Goal: Task Accomplishment & Management: Use online tool/utility

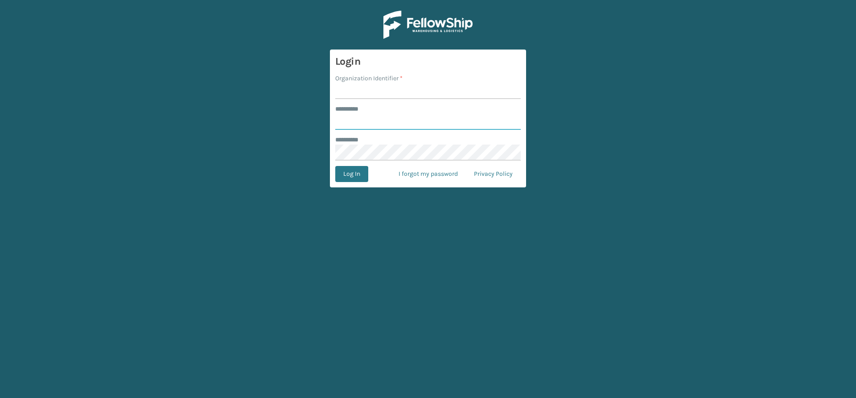
type input "*****"
drag, startPoint x: 374, startPoint y: 86, endPoint x: 382, endPoint y: 86, distance: 8.0
click at [374, 86] on input "Organization Identifier *" at bounding box center [428, 91] width 186 height 16
type input "Vancouver Remco"
click at [354, 173] on button "Log In" at bounding box center [351, 174] width 33 height 16
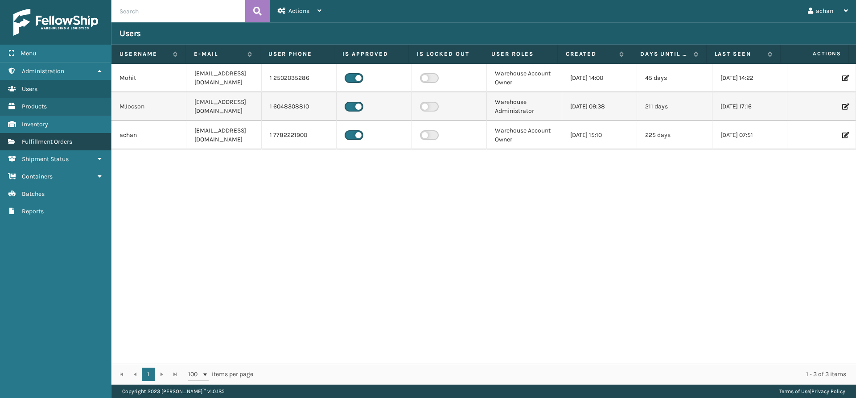
click at [63, 143] on span "Fulfillment Orders" at bounding box center [47, 142] width 50 height 8
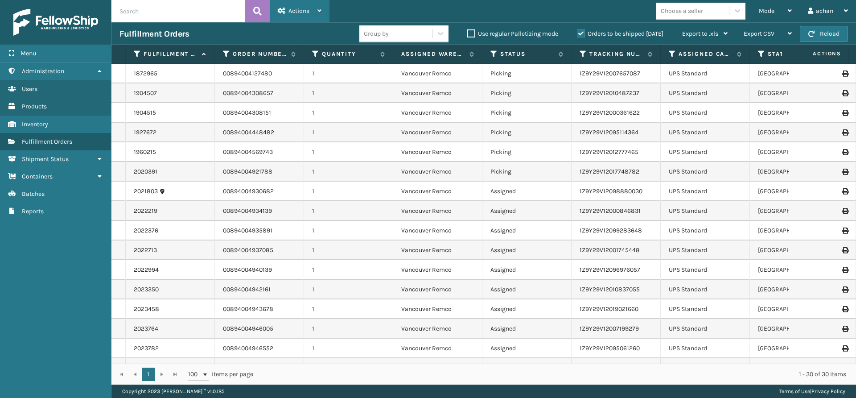
click at [320, 8] on icon at bounding box center [320, 11] width 4 height 6
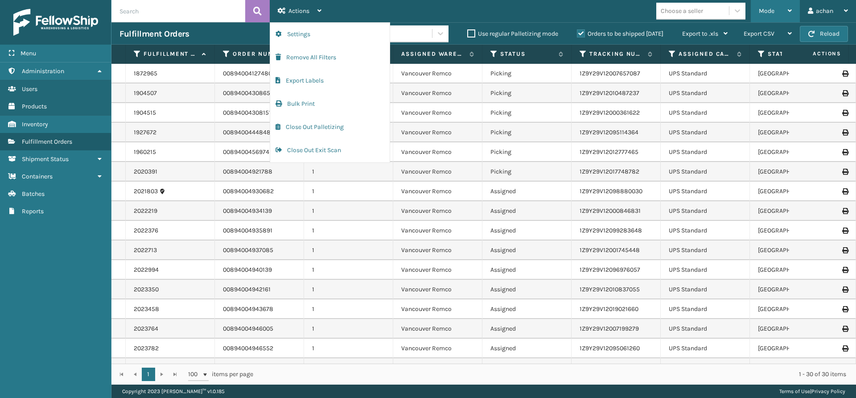
click at [794, 5] on div "Mode Regular Mode Picking Mode Labeling Mode Exit Scan Mode" at bounding box center [775, 11] width 49 height 22
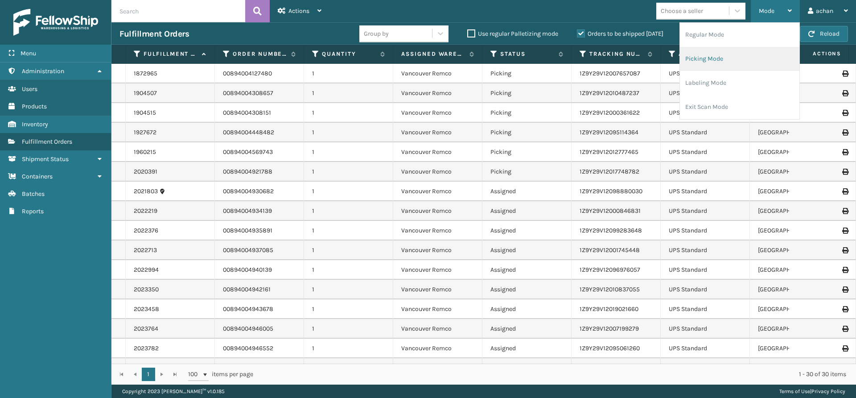
click at [698, 57] on li "Picking Mode" at bounding box center [740, 59] width 120 height 24
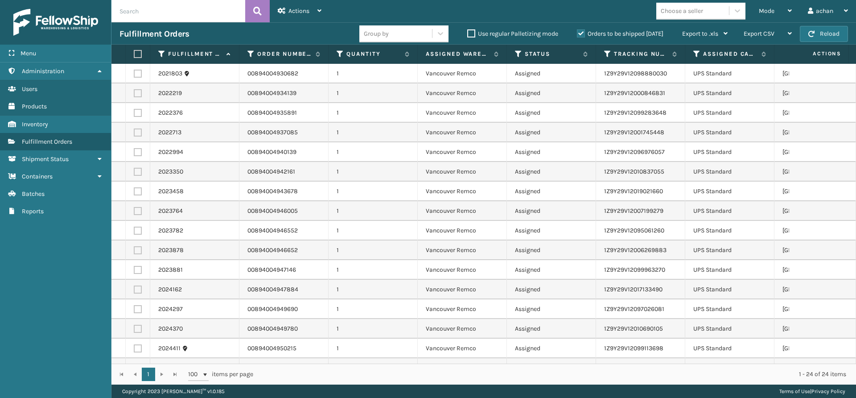
click at [137, 54] on label at bounding box center [136, 54] width 5 height 8
click at [134, 54] on input "checkbox" at bounding box center [134, 54] width 0 height 6
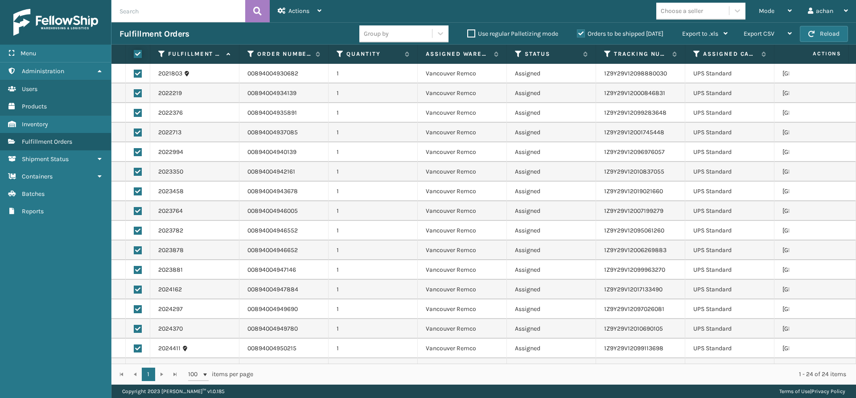
checkbox input "true"
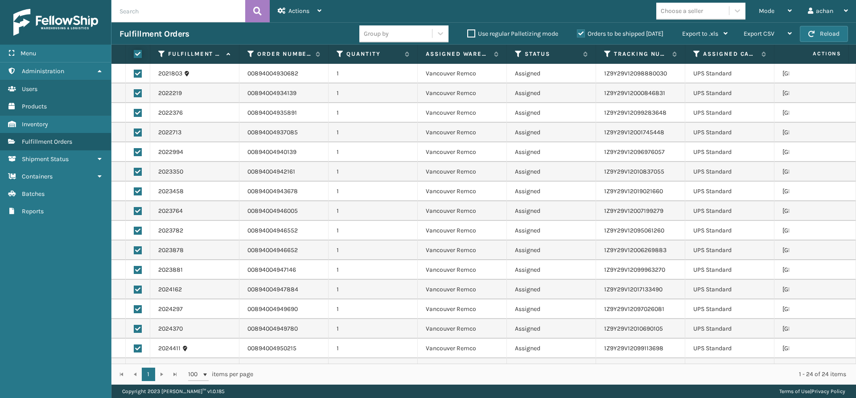
checkbox input "true"
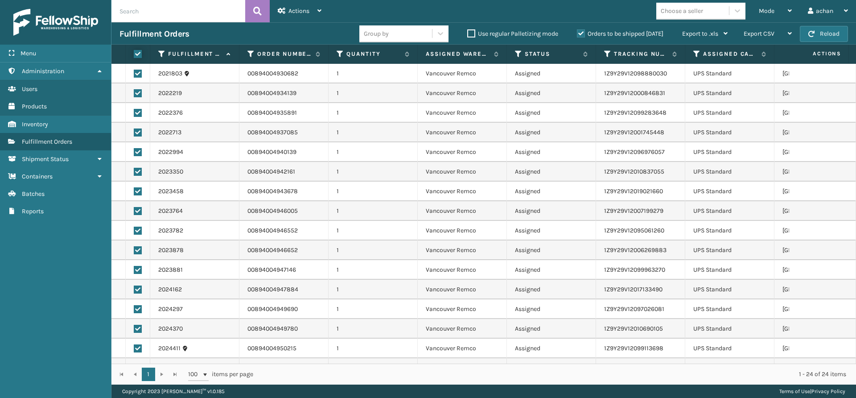
checkbox input "true"
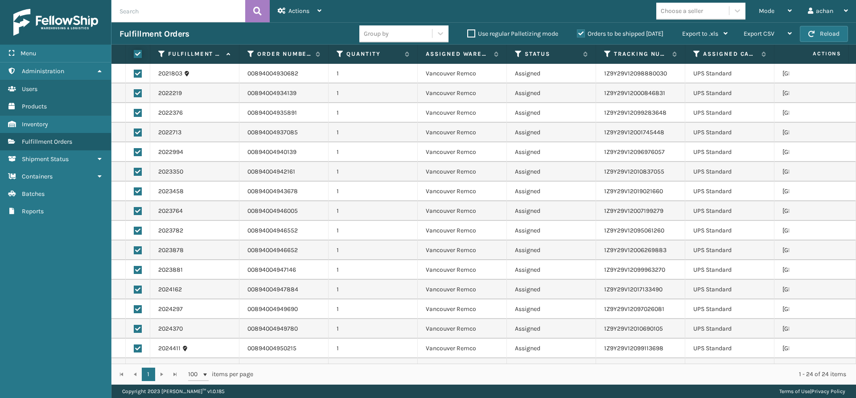
checkbox input "true"
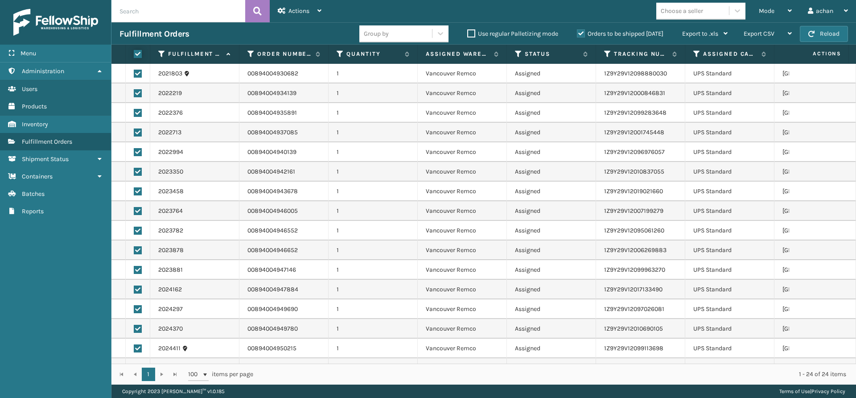
checkbox input "true"
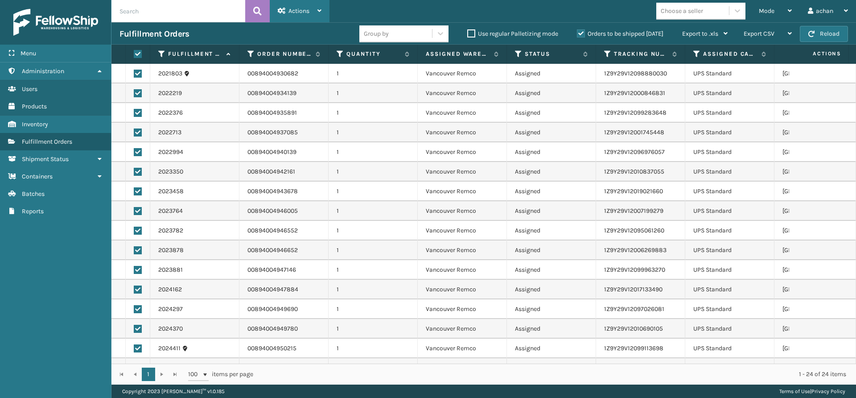
click at [324, 9] on div "Actions Settings Remove All Filters Export Labels Create Picking Batch" at bounding box center [300, 11] width 60 height 22
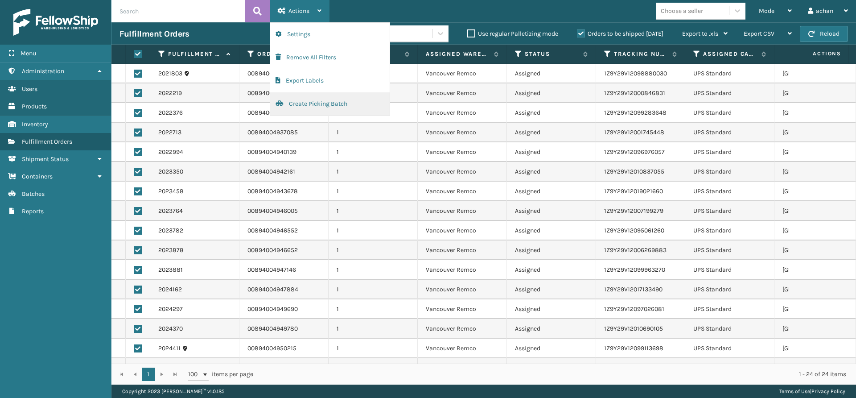
click at [312, 106] on button "Create Picking Batch" at bounding box center [330, 103] width 120 height 23
